Goal: Check status: Check status

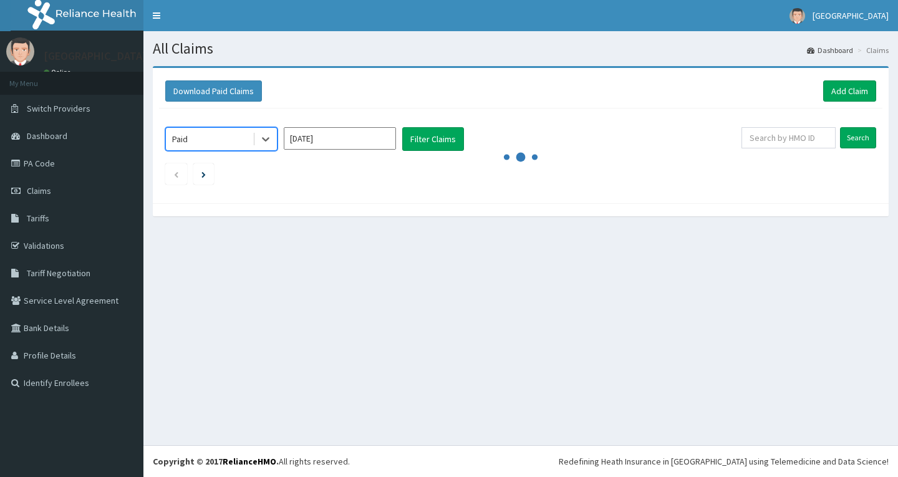
click at [344, 143] on input "[DATE]" at bounding box center [340, 138] width 112 height 22
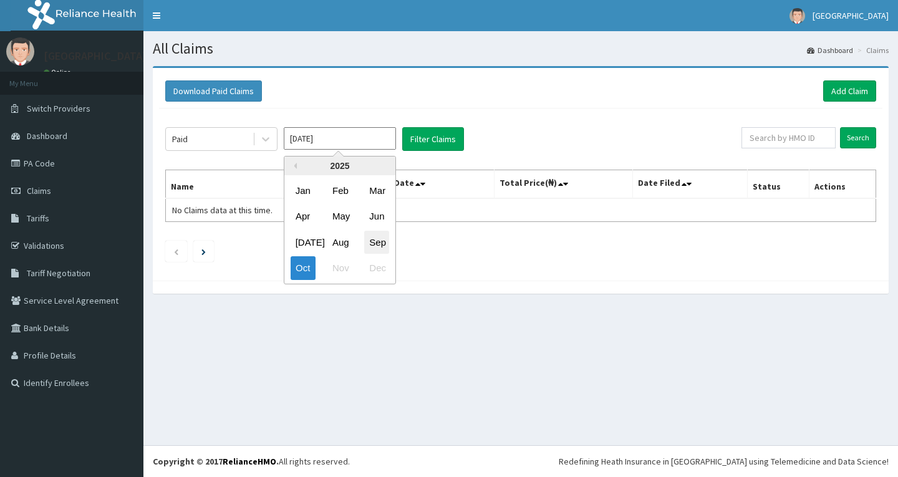
click at [386, 240] on div "Sep" at bounding box center [376, 242] width 25 height 23
type input "[DATE]"
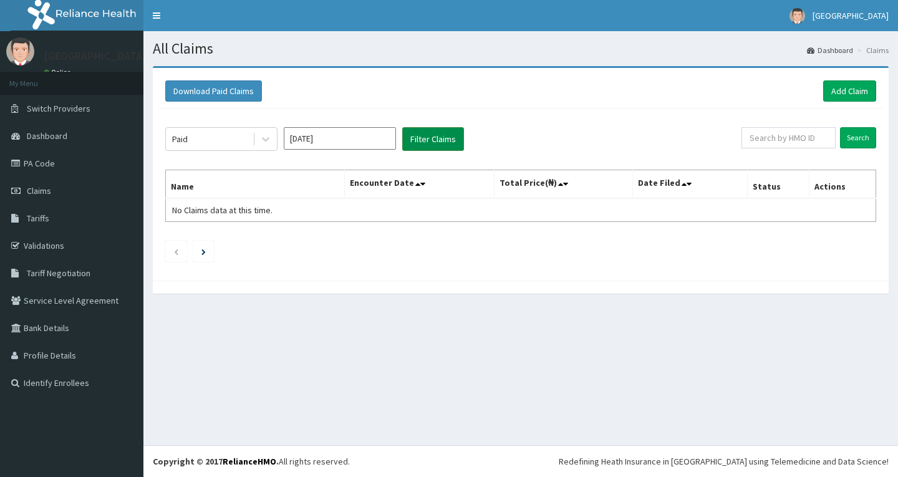
click at [444, 143] on button "Filter Claims" at bounding box center [433, 139] width 62 height 24
click at [438, 137] on button "Filter Claims" at bounding box center [433, 139] width 62 height 24
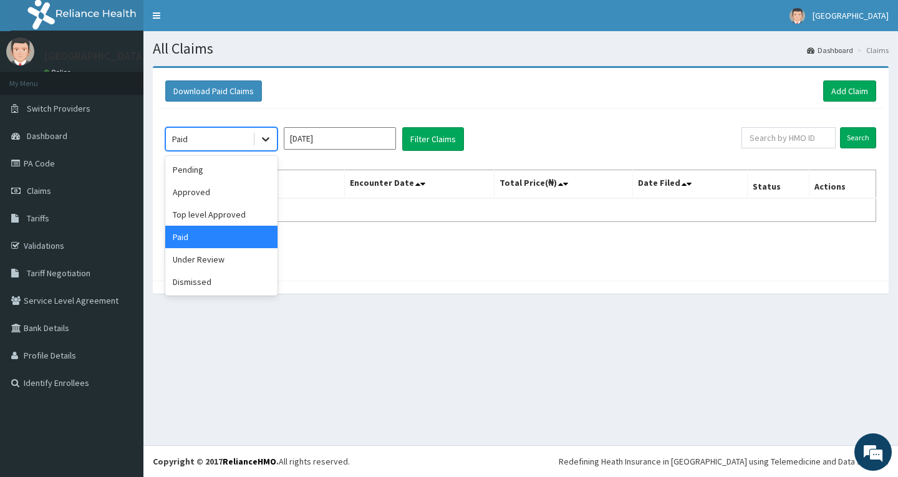
click at [254, 137] on div at bounding box center [265, 139] width 22 height 22
click at [204, 263] on div "Under Review" at bounding box center [221, 259] width 112 height 22
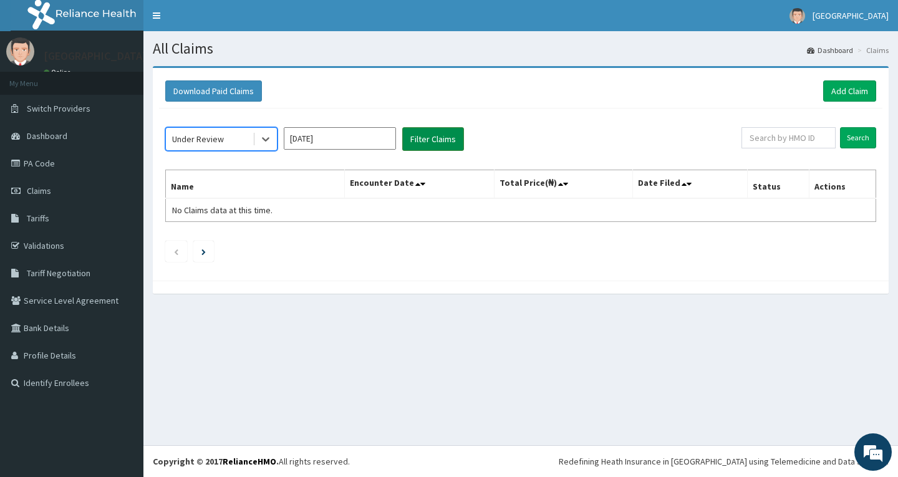
click at [414, 137] on button "Filter Claims" at bounding box center [433, 139] width 62 height 24
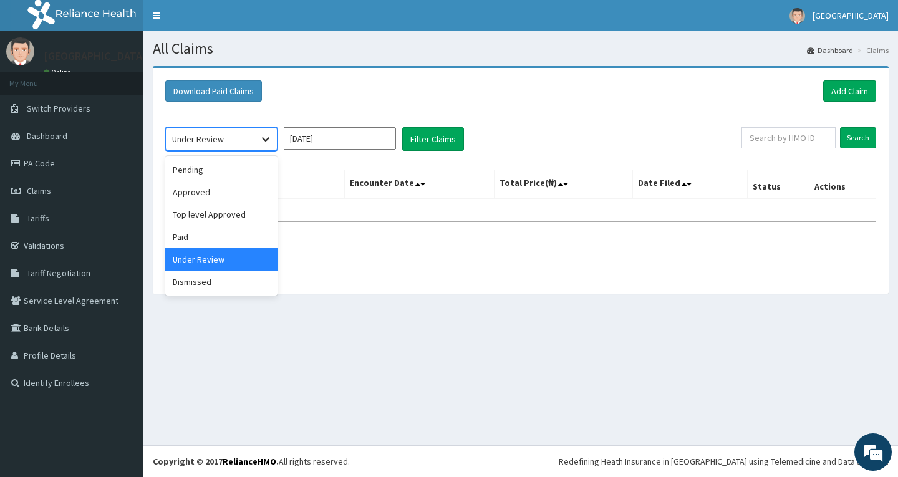
click at [261, 137] on icon at bounding box center [265, 139] width 12 height 12
click at [209, 236] on div "Paid" at bounding box center [221, 237] width 112 height 22
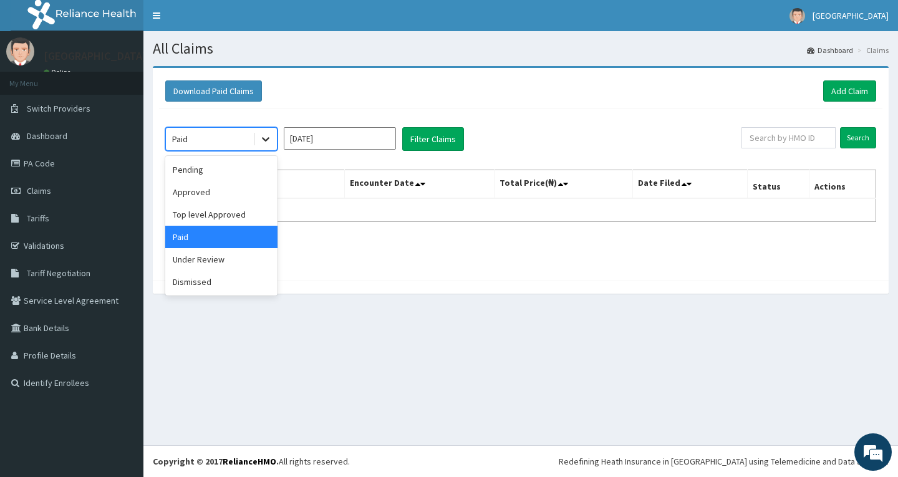
click at [266, 135] on icon at bounding box center [265, 139] width 12 height 12
click at [228, 192] on div "Approved" at bounding box center [221, 192] width 112 height 22
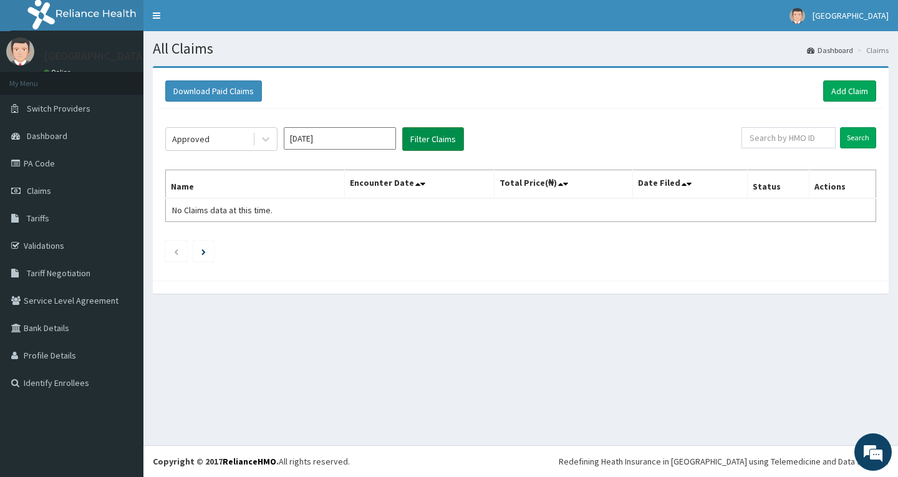
click at [447, 145] on button "Filter Claims" at bounding box center [433, 139] width 62 height 24
click at [417, 138] on button "Filter Claims" at bounding box center [433, 139] width 62 height 24
click at [269, 140] on icon at bounding box center [265, 139] width 12 height 12
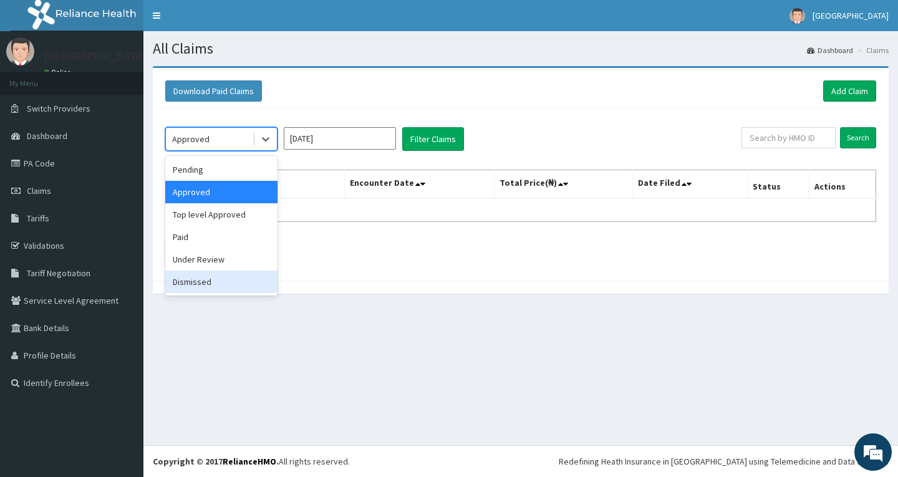
click at [234, 279] on div "Dismissed" at bounding box center [221, 282] width 112 height 22
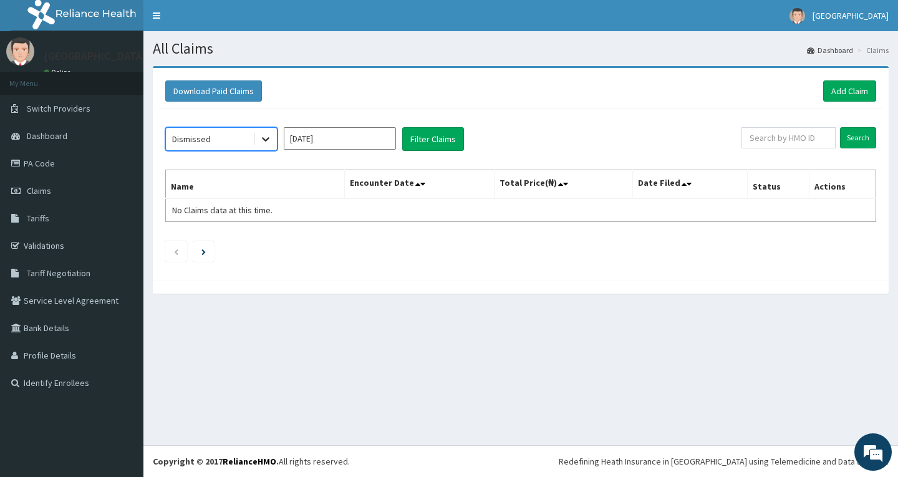
click at [266, 140] on icon at bounding box center [265, 139] width 12 height 12
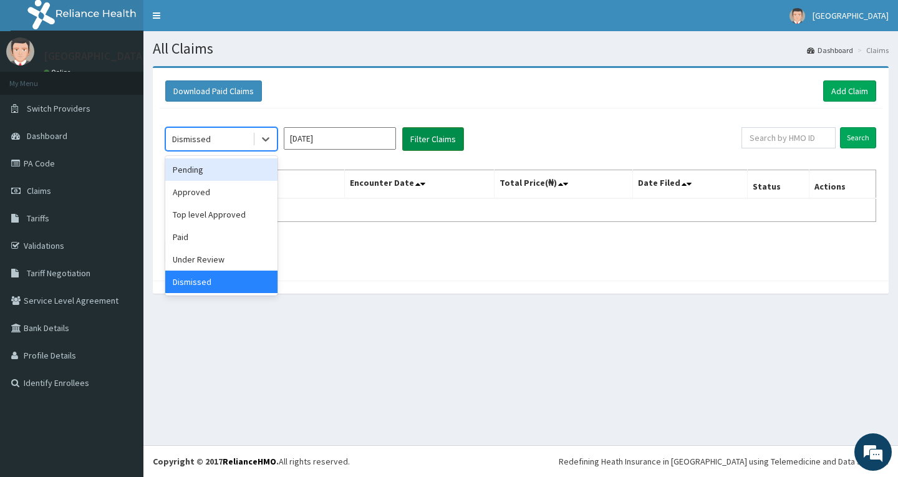
click at [430, 142] on button "Filter Claims" at bounding box center [433, 139] width 62 height 24
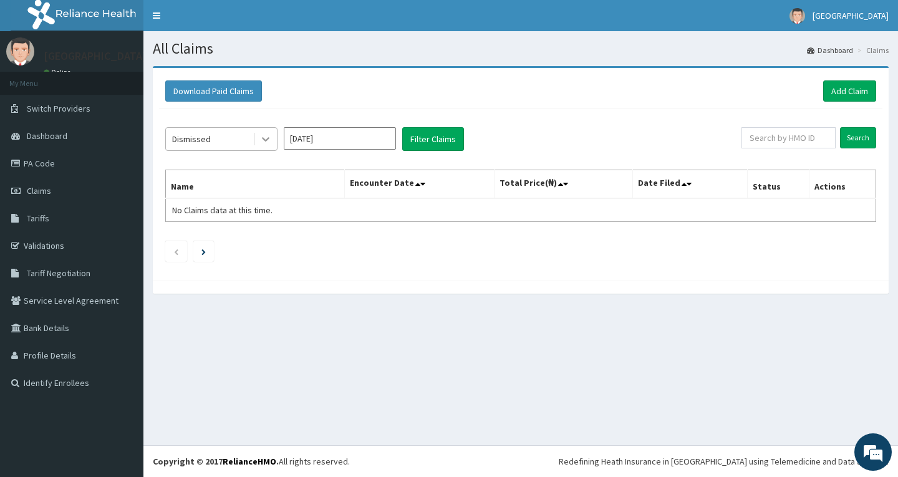
click at [266, 139] on icon at bounding box center [265, 139] width 12 height 12
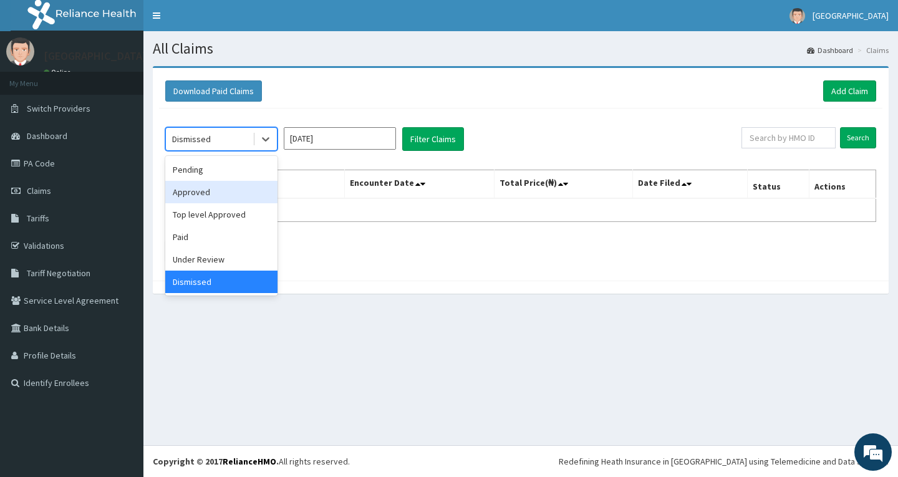
click at [229, 200] on div "Approved" at bounding box center [221, 192] width 112 height 22
